Goal: Information Seeking & Learning: Learn about a topic

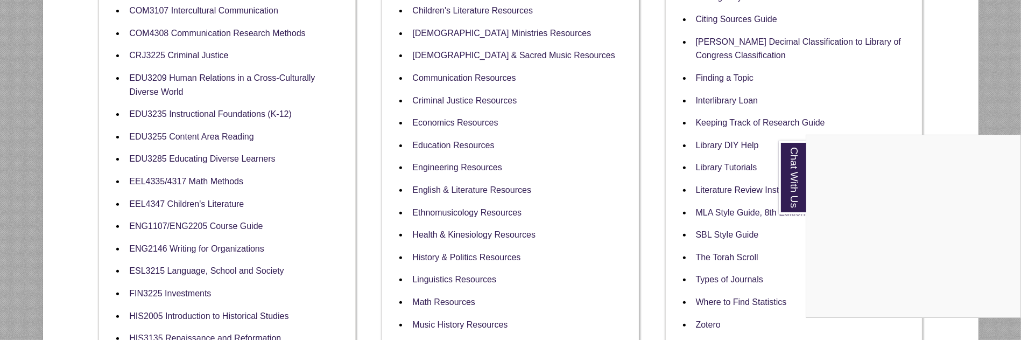
scroll to position [430, 0]
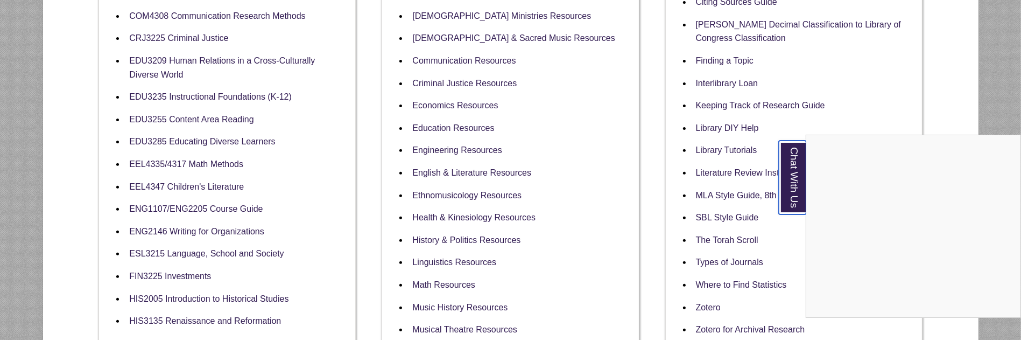
click at [788, 173] on link "Chat With Us" at bounding box center [792, 178] width 27 height 74
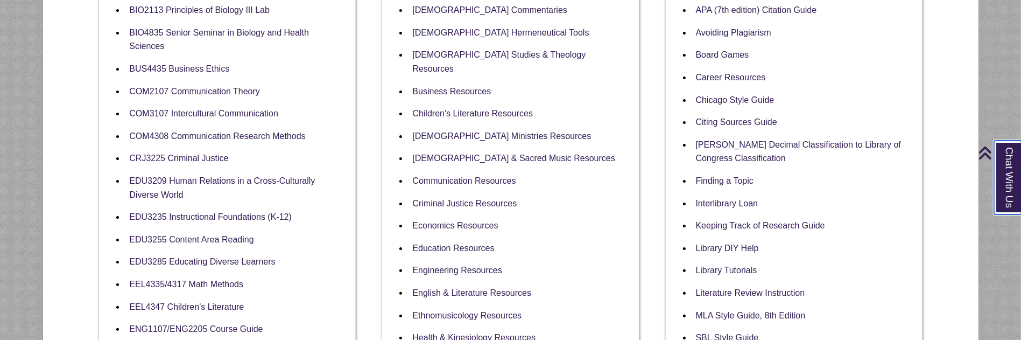
scroll to position [323, 0]
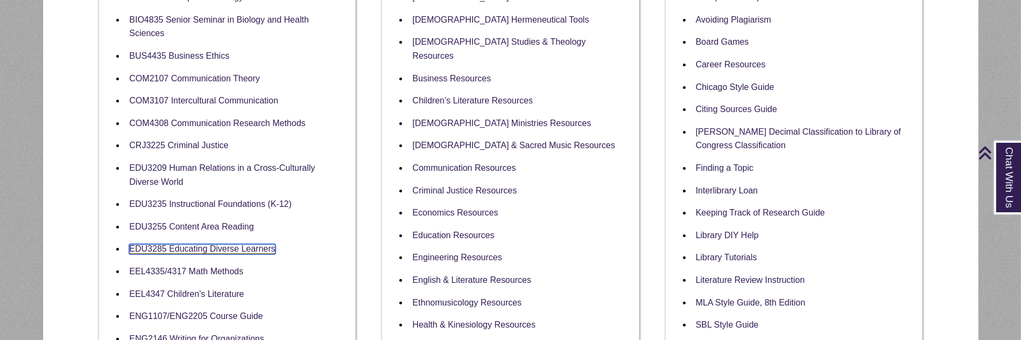
click at [235, 244] on link "EDU3285 Educating Diverse Learners" at bounding box center [202, 249] width 146 height 10
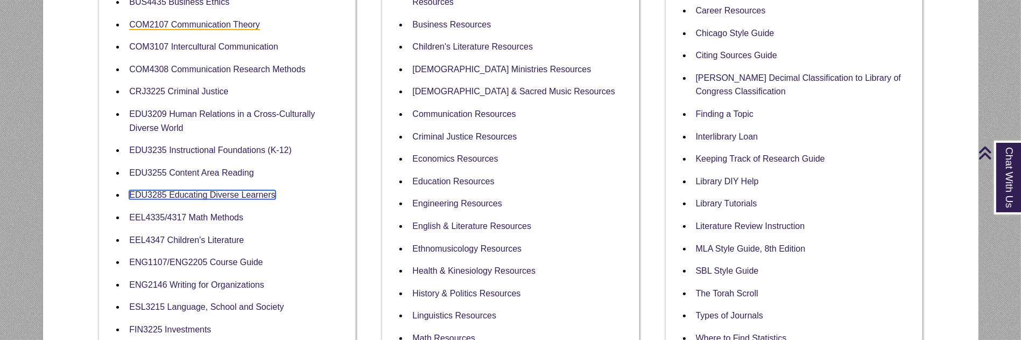
scroll to position [484, 0]
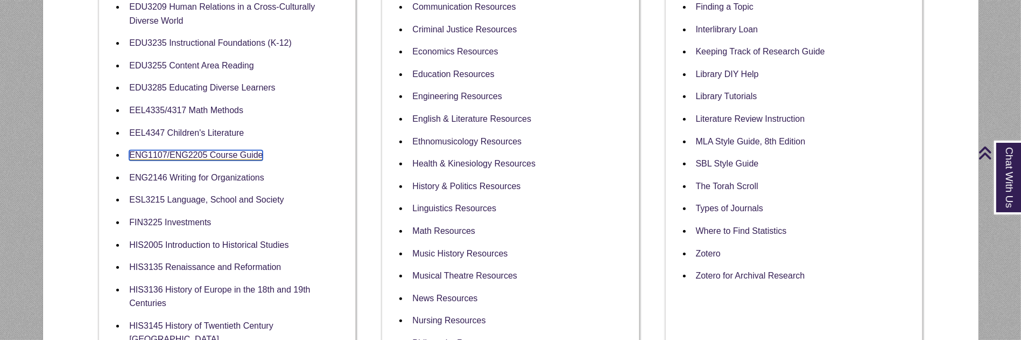
click at [182, 150] on link "ENG1107/ENG2205 Course Guide" at bounding box center [196, 155] width 134 height 10
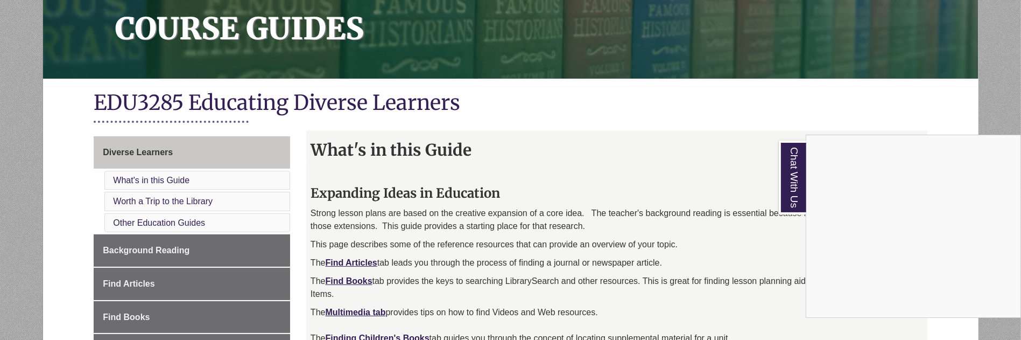
scroll to position [161, 0]
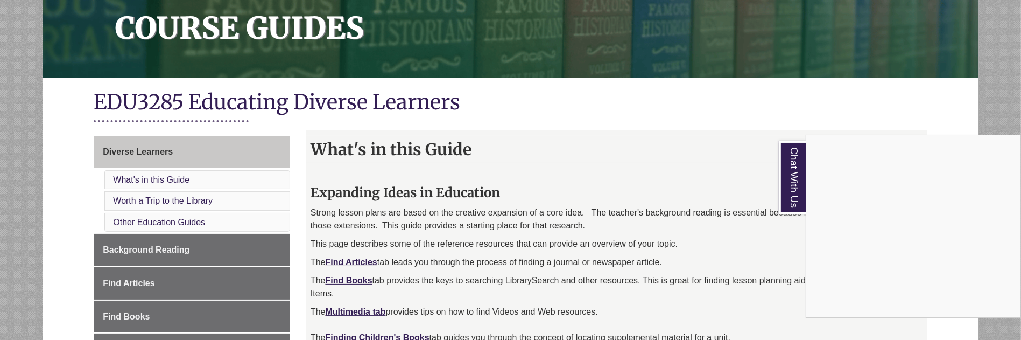
click at [185, 198] on div "Chat With Us" at bounding box center [510, 170] width 1021 height 340
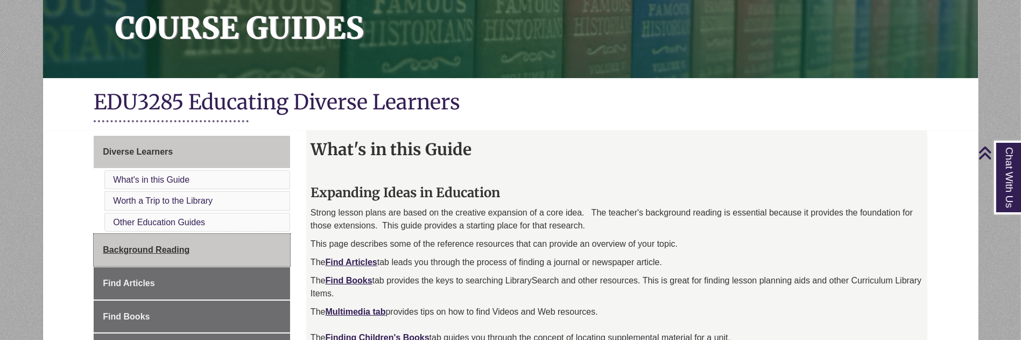
click at [167, 245] on span "Background Reading" at bounding box center [146, 249] width 87 height 9
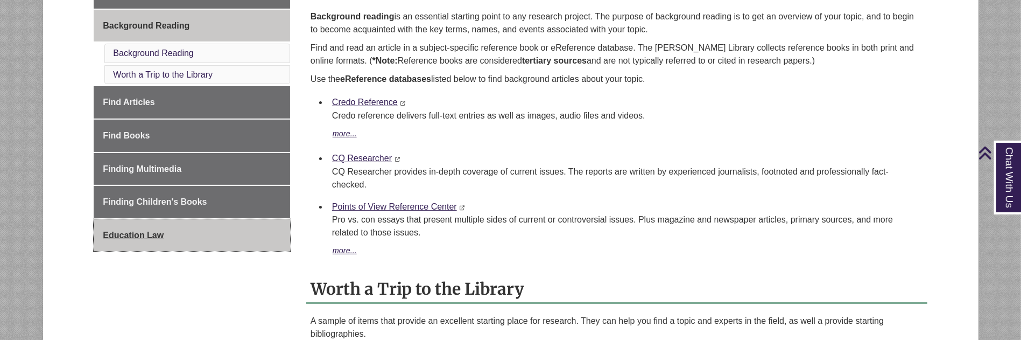
scroll to position [323, 0]
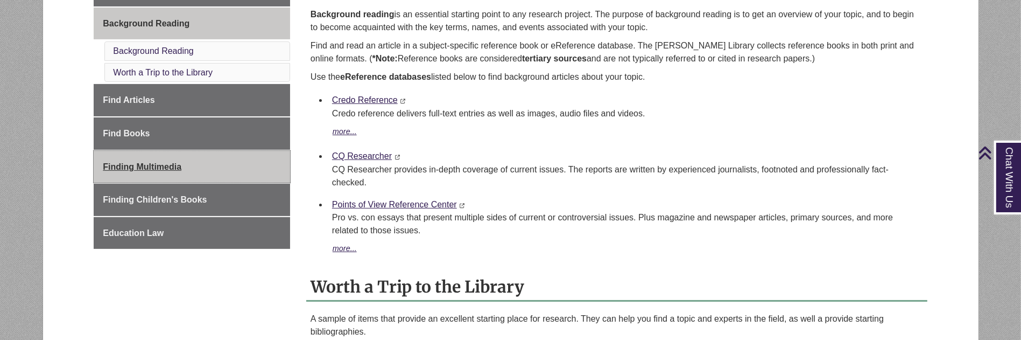
click at [150, 164] on span "Finding Multimedia" at bounding box center [142, 166] width 79 height 9
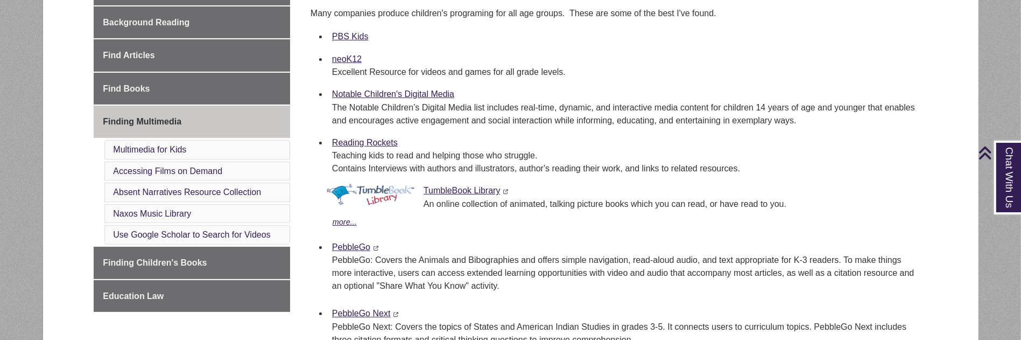
scroll to position [377, 0]
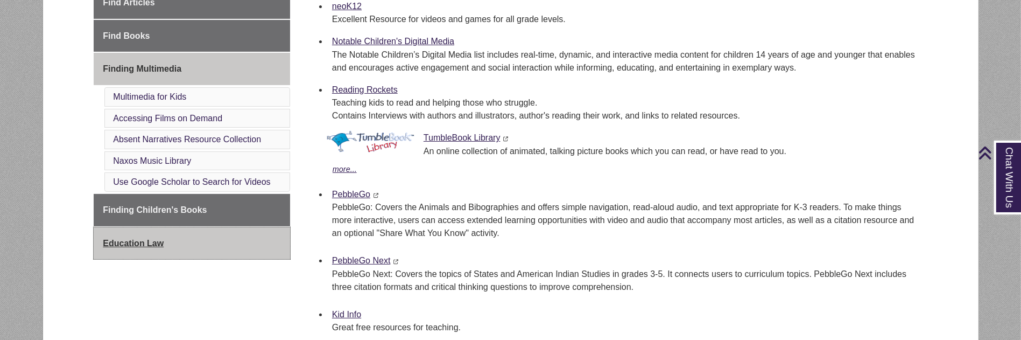
click at [139, 238] on span "Education Law" at bounding box center [133, 242] width 61 height 9
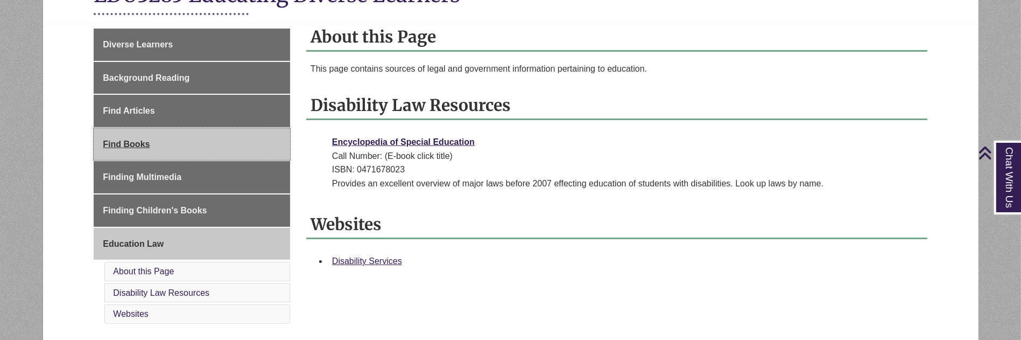
scroll to position [215, 0]
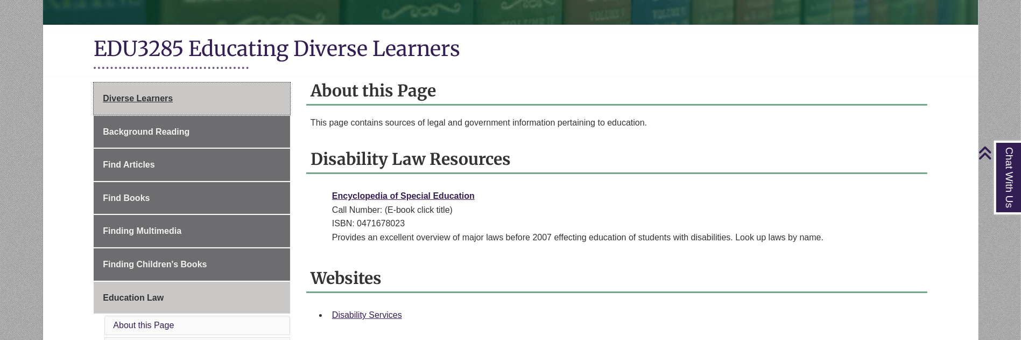
click at [143, 94] on span "Diverse Learners" at bounding box center [138, 98] width 70 height 9
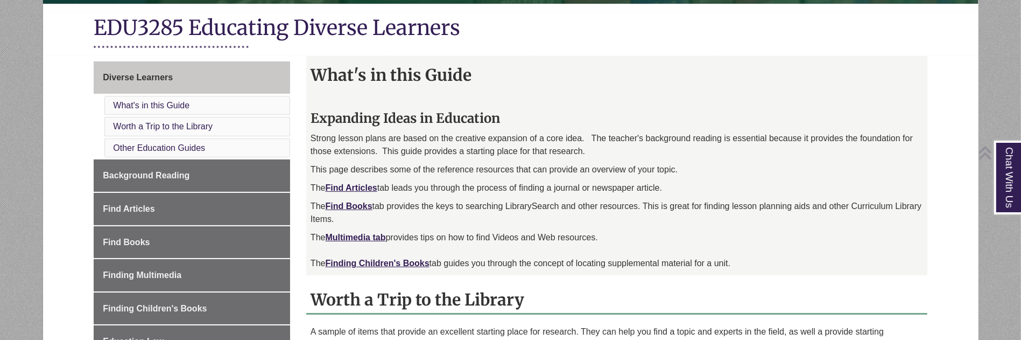
scroll to position [269, 0]
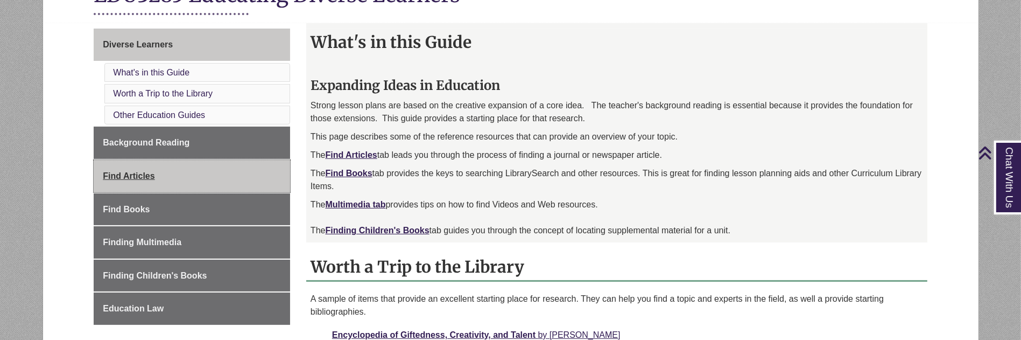
click at [124, 171] on span "Find Articles" at bounding box center [129, 175] width 52 height 9
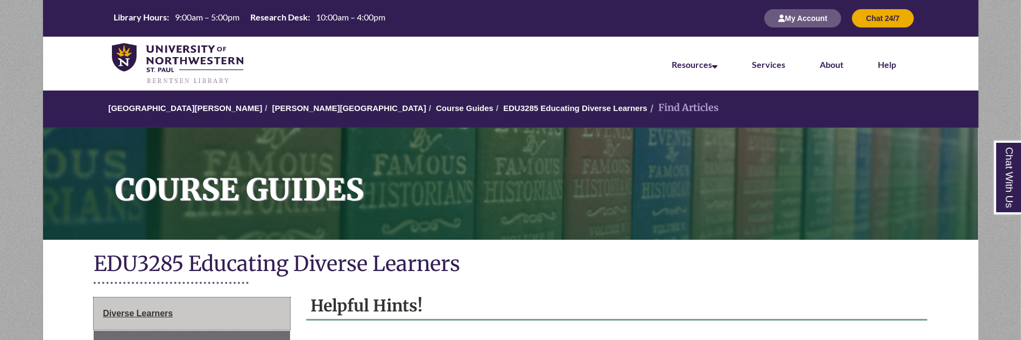
click at [137, 313] on span "Diverse Learners" at bounding box center [138, 312] width 70 height 9
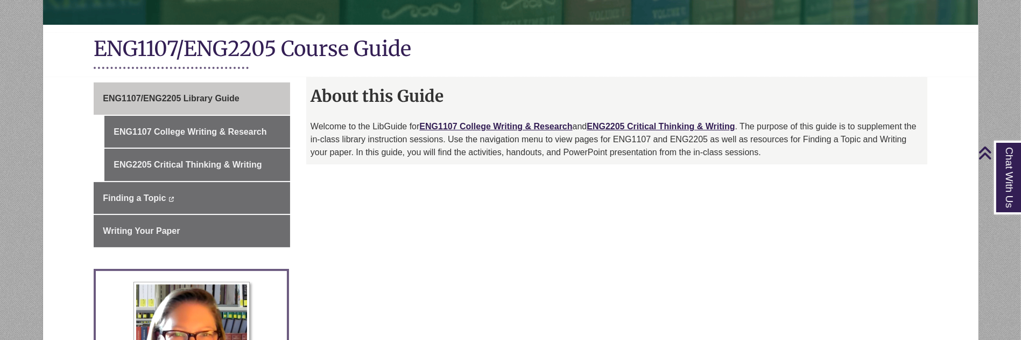
scroll to position [269, 0]
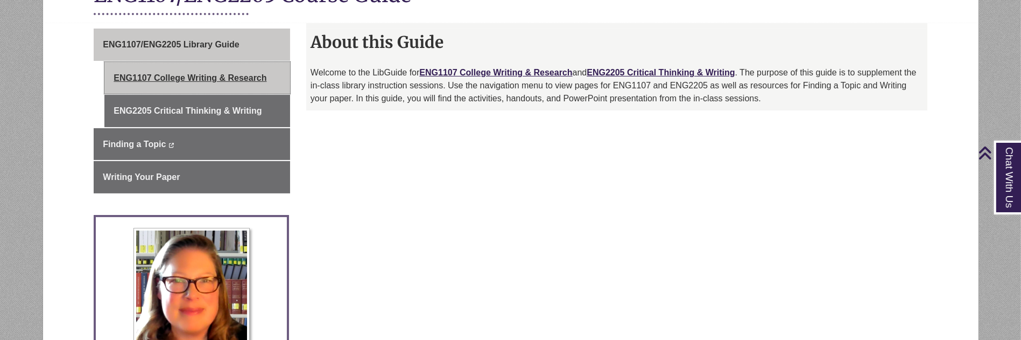
click at [166, 75] on link "ENG1107 College Writing & Research" at bounding box center [197, 78] width 186 height 32
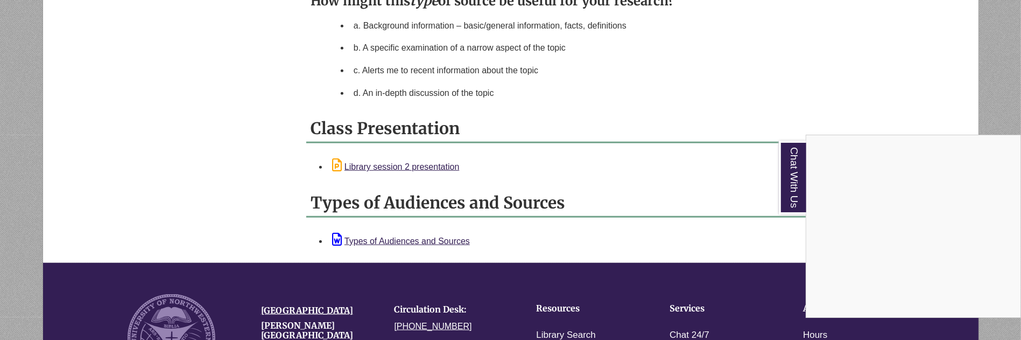
scroll to position [1130, 0]
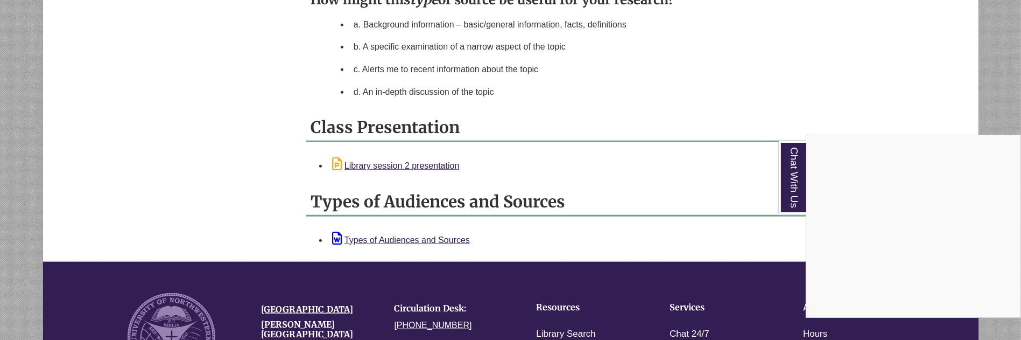
click at [380, 163] on div "Chat With Us" at bounding box center [510, 170] width 1021 height 340
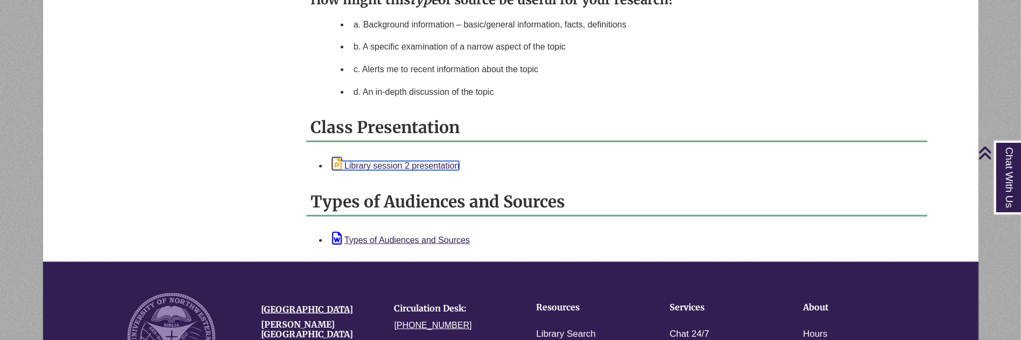
click at [372, 161] on link "Library session 2 presentation" at bounding box center [395, 165] width 127 height 9
click at [395, 238] on link "Types of Audiences and Sources" at bounding box center [401, 239] width 138 height 9
click at [675, 85] on li "d. An in-depth discussion of the topic" at bounding box center [636, 92] width 574 height 23
